Goal: Obtain resource: Download file/media

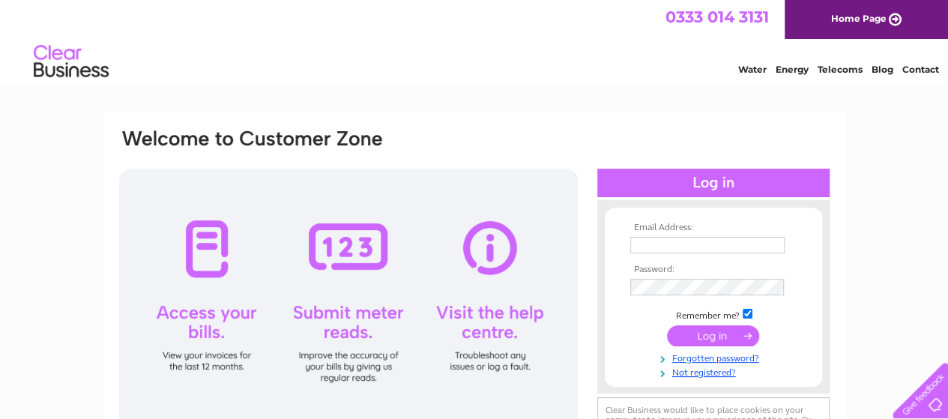
type input "wilfhoyle@yahoo.co.uk"
click at [709, 335] on input "submit" at bounding box center [713, 335] width 92 height 21
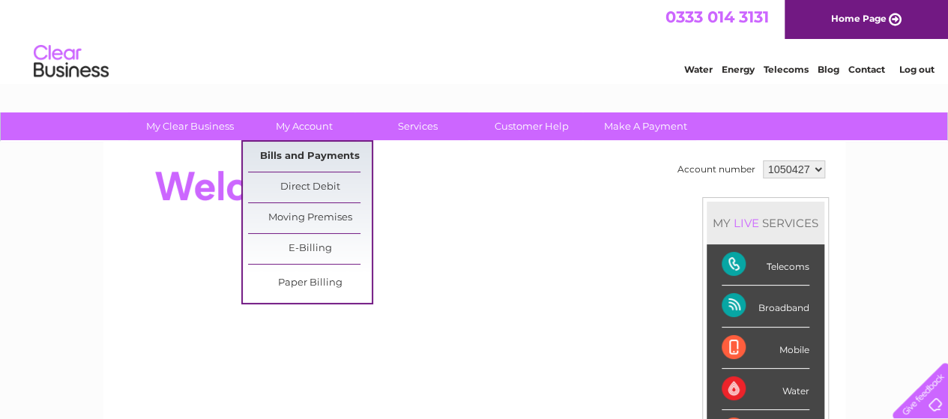
click at [304, 151] on link "Bills and Payments" at bounding box center [310, 157] width 124 height 30
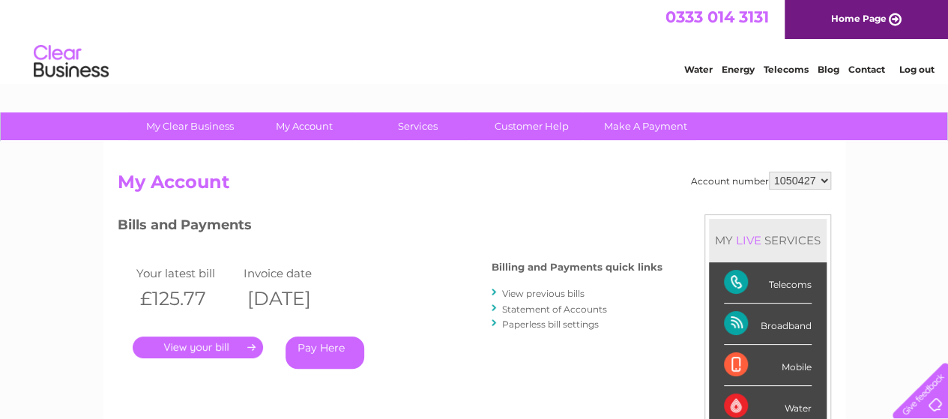
click at [543, 292] on link "View previous bills" at bounding box center [543, 293] width 82 height 11
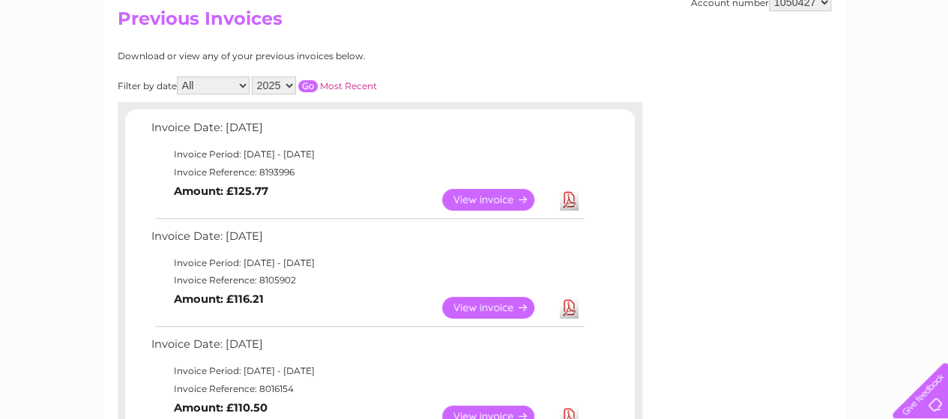
scroll to position [159, 0]
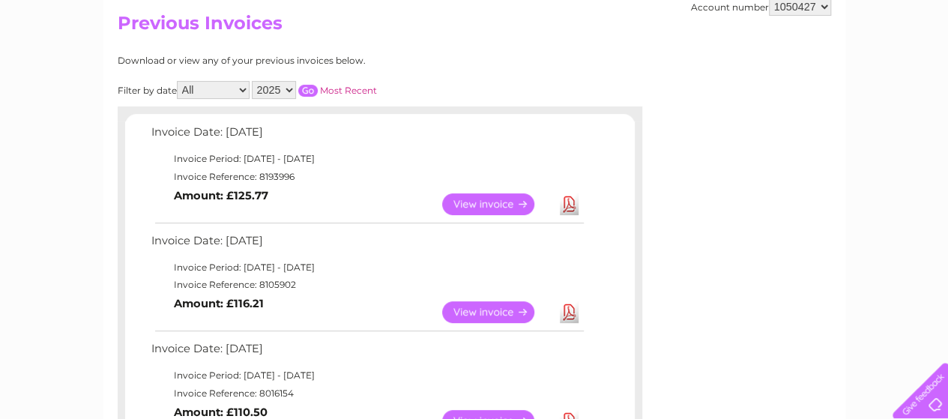
click at [477, 196] on link "View" at bounding box center [497, 204] width 110 height 22
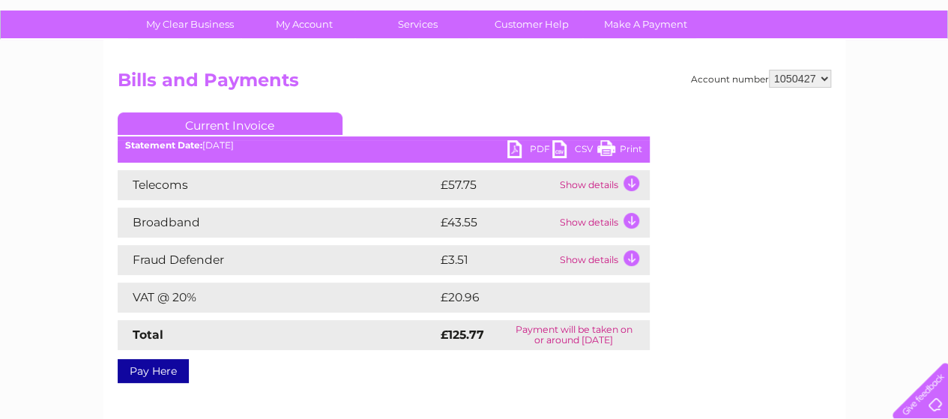
scroll to position [103, 0]
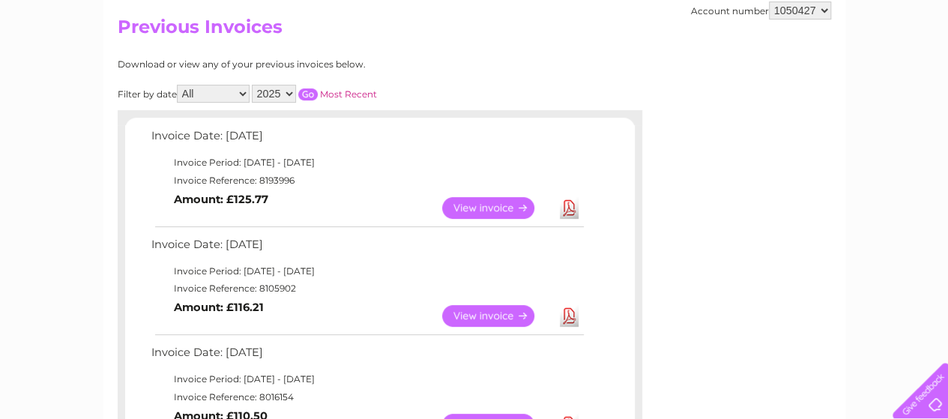
click at [565, 314] on link "Download" at bounding box center [569, 316] width 19 height 22
click at [567, 206] on link "Download" at bounding box center [569, 208] width 19 height 22
